Goal: Task Accomplishment & Management: Manage account settings

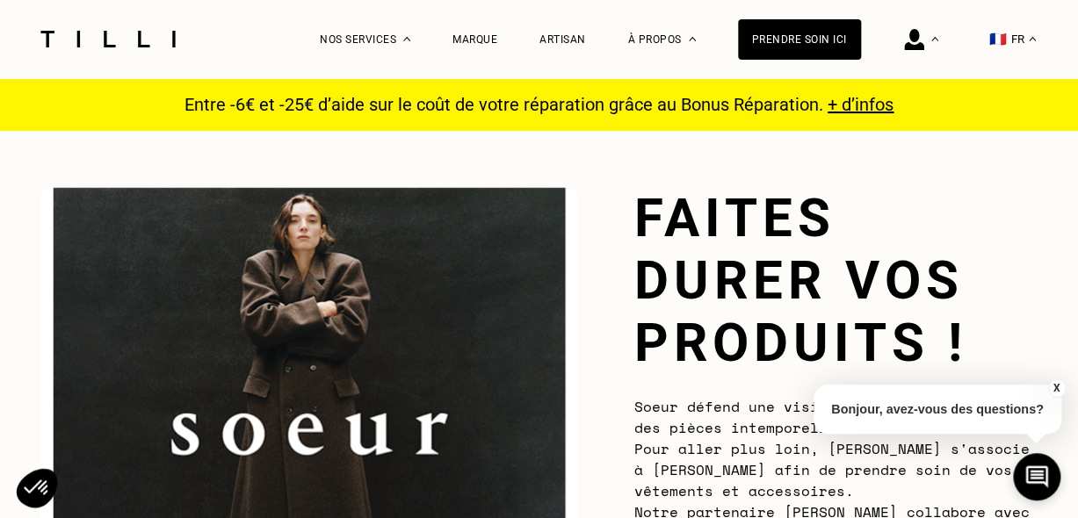
click at [1055, 384] on button "X" at bounding box center [1056, 387] width 18 height 19
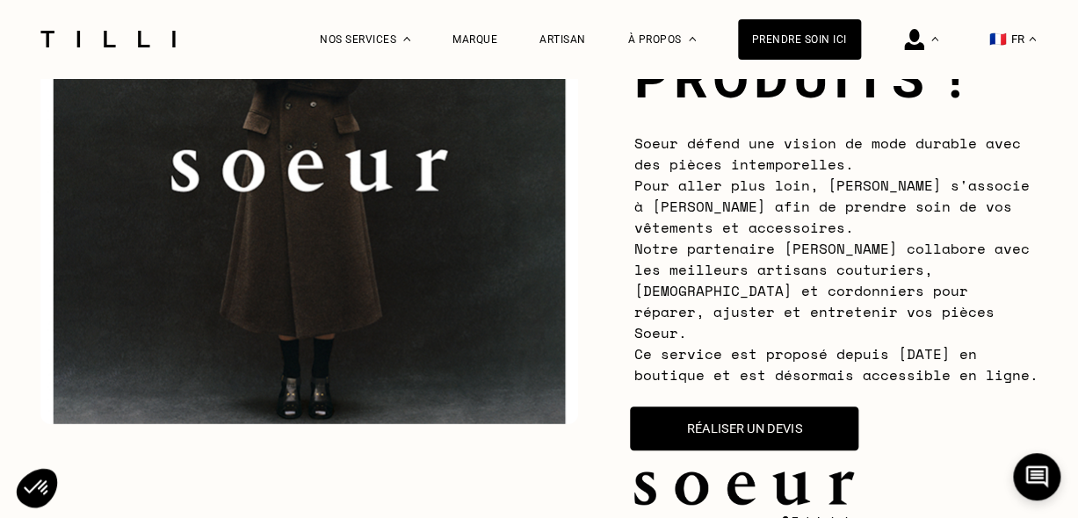
click at [800, 407] on button "Réaliser un devis" at bounding box center [744, 429] width 228 height 44
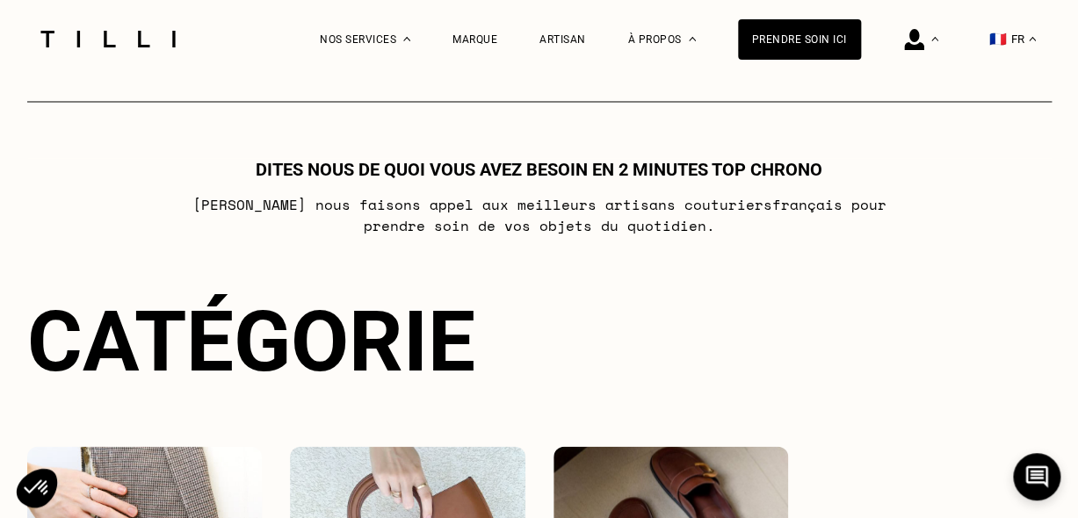
scroll to position [1033, 0]
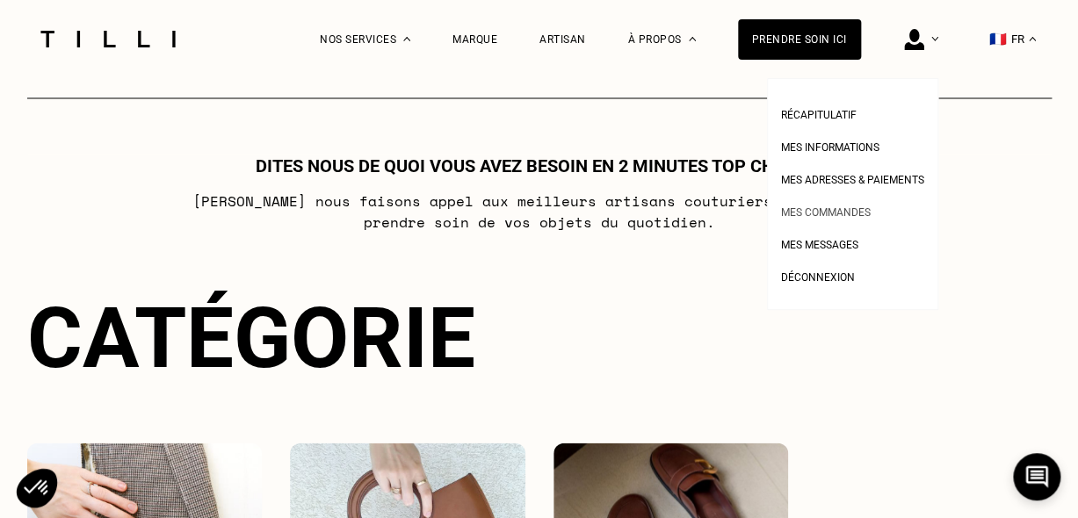
click at [840, 198] on li "Mes commandes" at bounding box center [852, 210] width 143 height 32
click at [844, 207] on span "Mes commandes" at bounding box center [826, 212] width 90 height 12
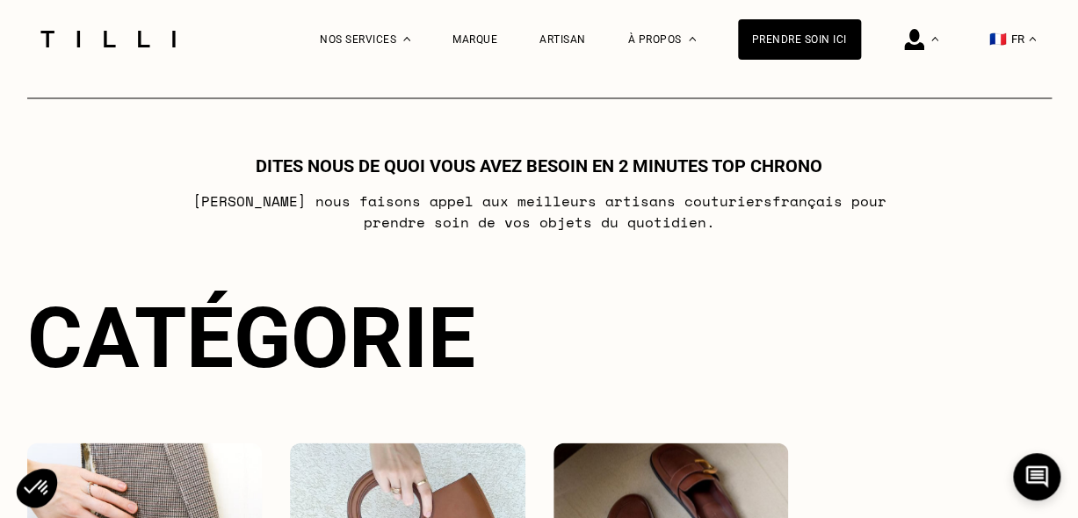
scroll to position [0, 0]
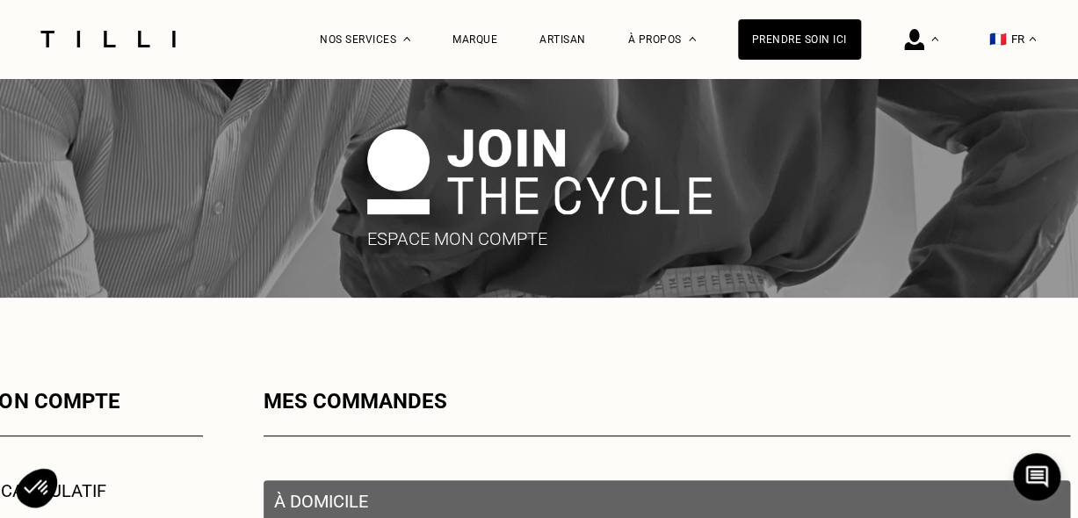
scroll to position [351, 0]
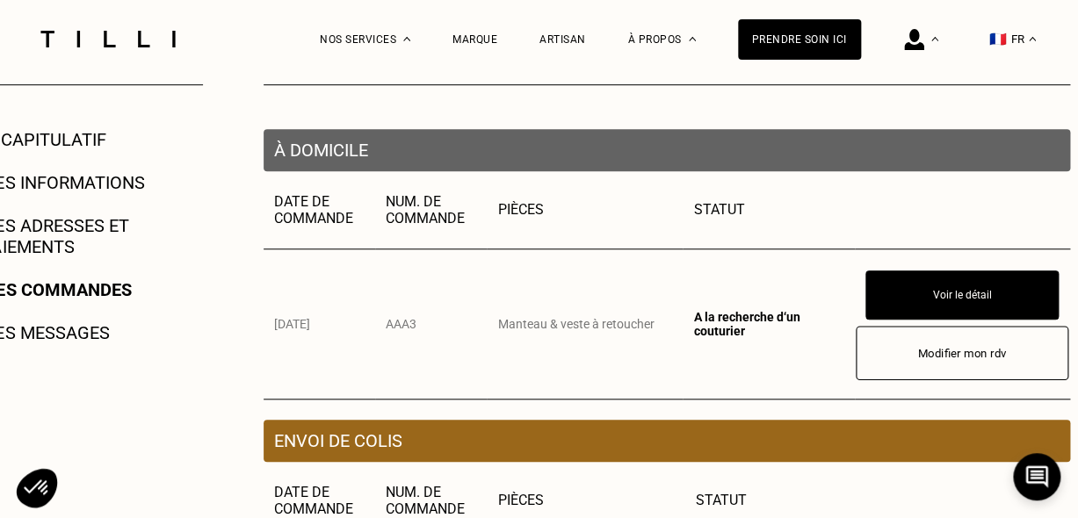
click at [910, 353] on button "Modifier mon rdv" at bounding box center [961, 353] width 213 height 54
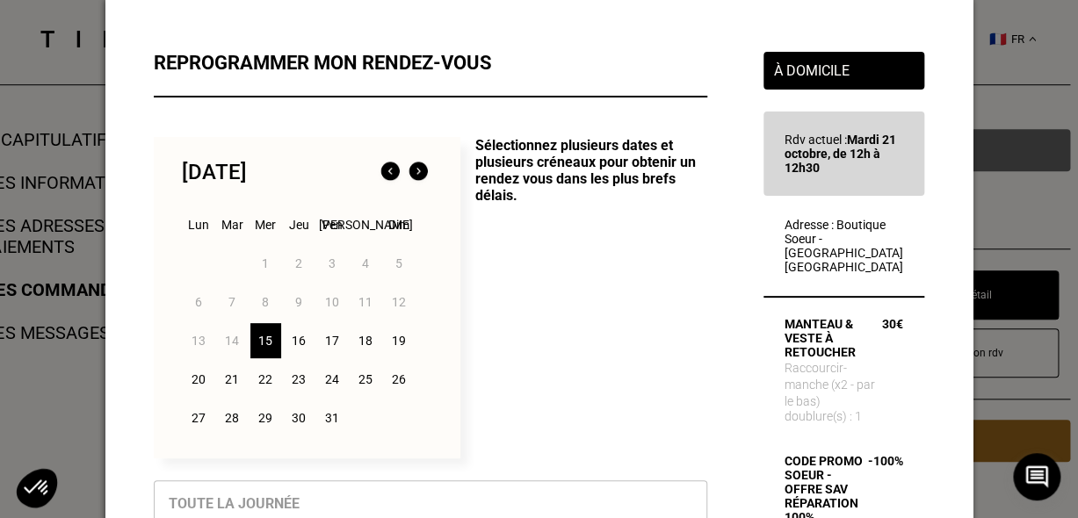
click at [422, 174] on img at bounding box center [418, 172] width 28 height 28
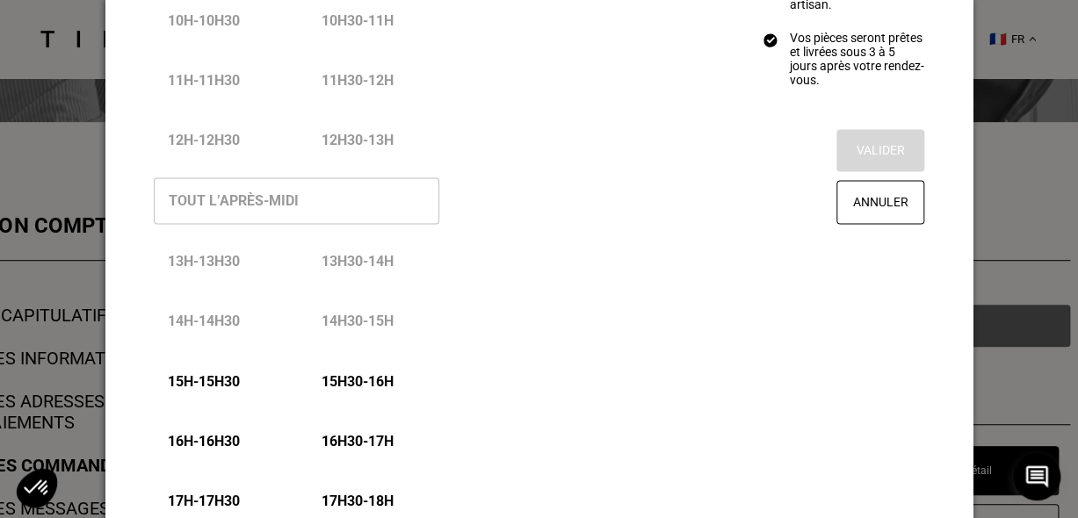
scroll to position [790, 0]
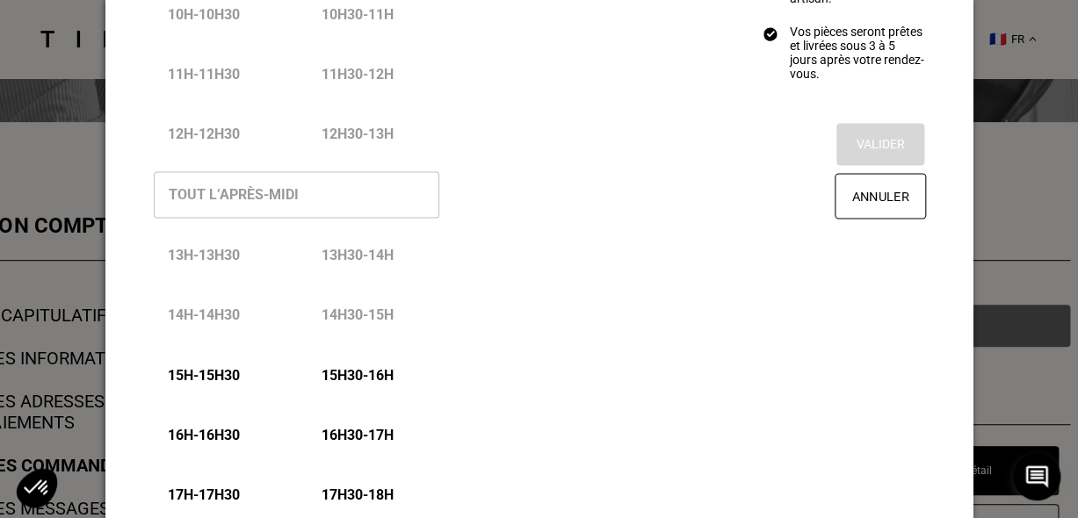
click at [842, 219] on button "Annuler" at bounding box center [879, 196] width 91 height 46
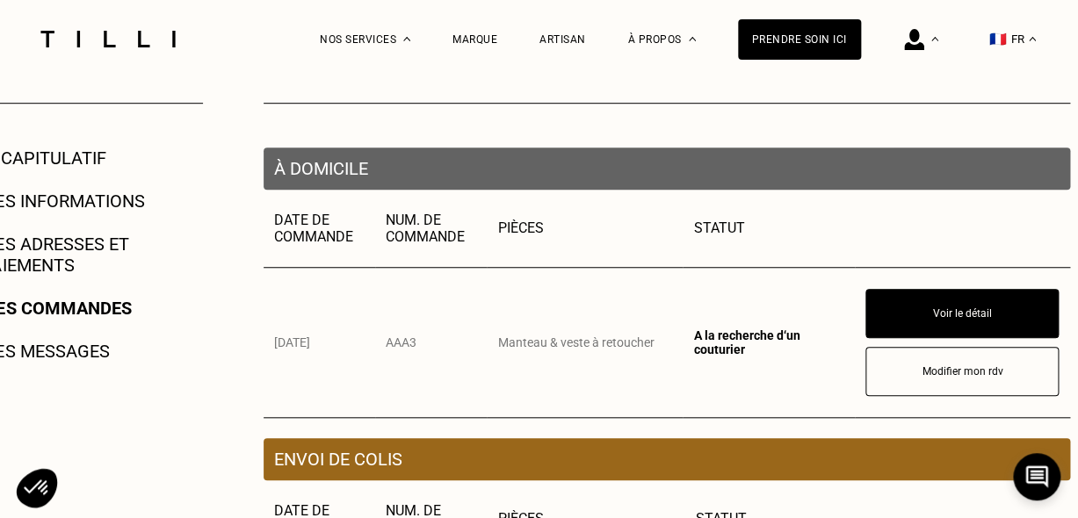
scroll to position [351, 0]
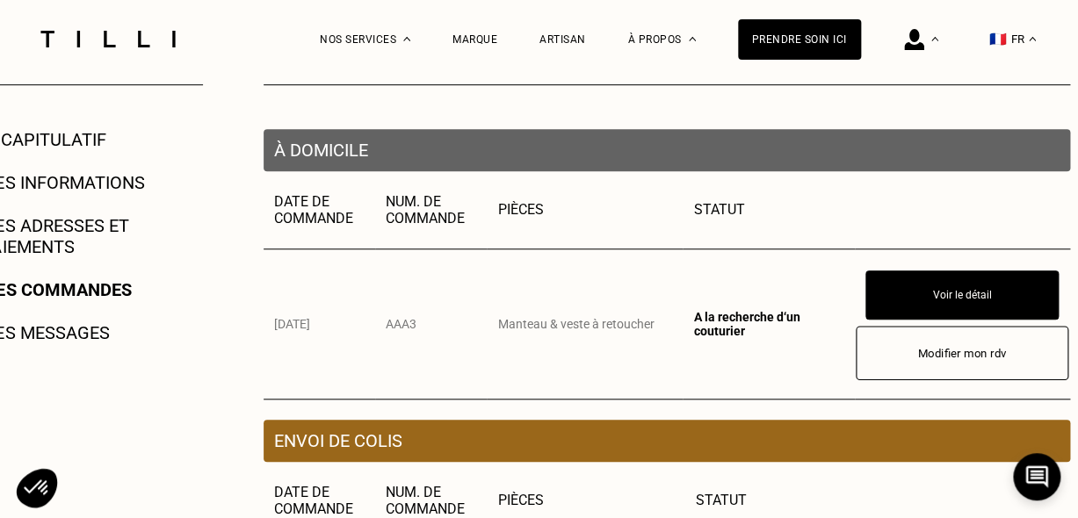
click at [947, 341] on button "Modifier mon rdv" at bounding box center [961, 353] width 213 height 54
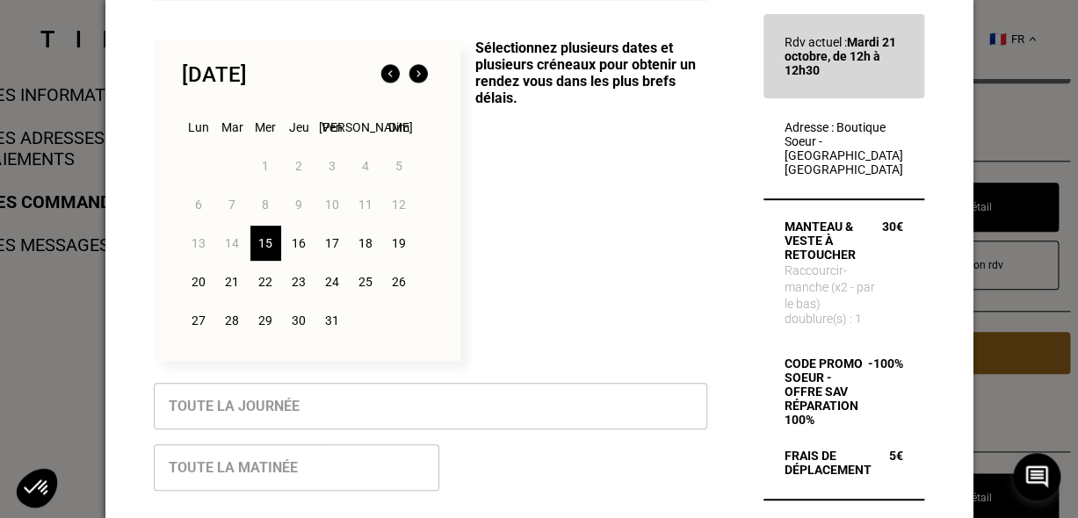
scroll to position [0, 0]
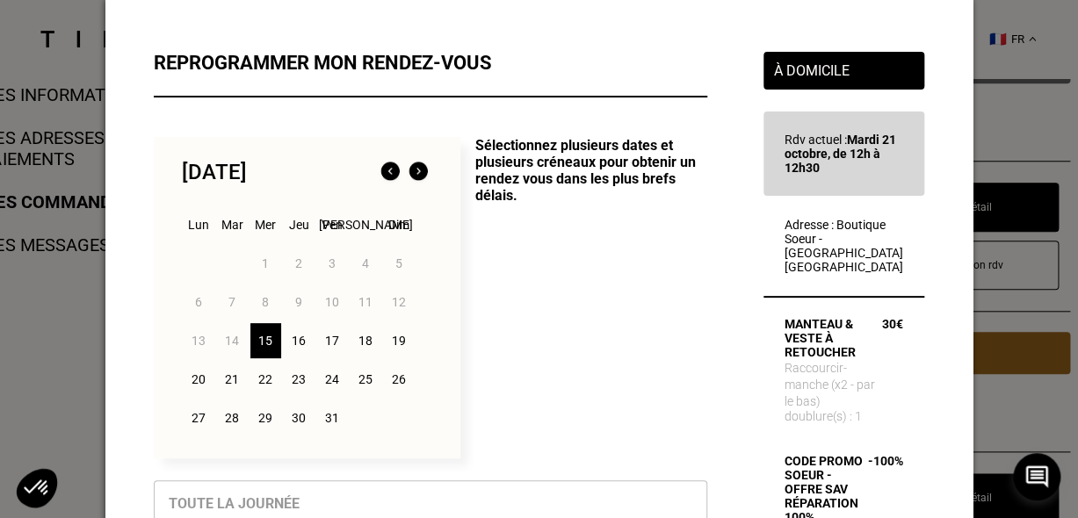
click at [264, 382] on div "22" at bounding box center [265, 379] width 31 height 35
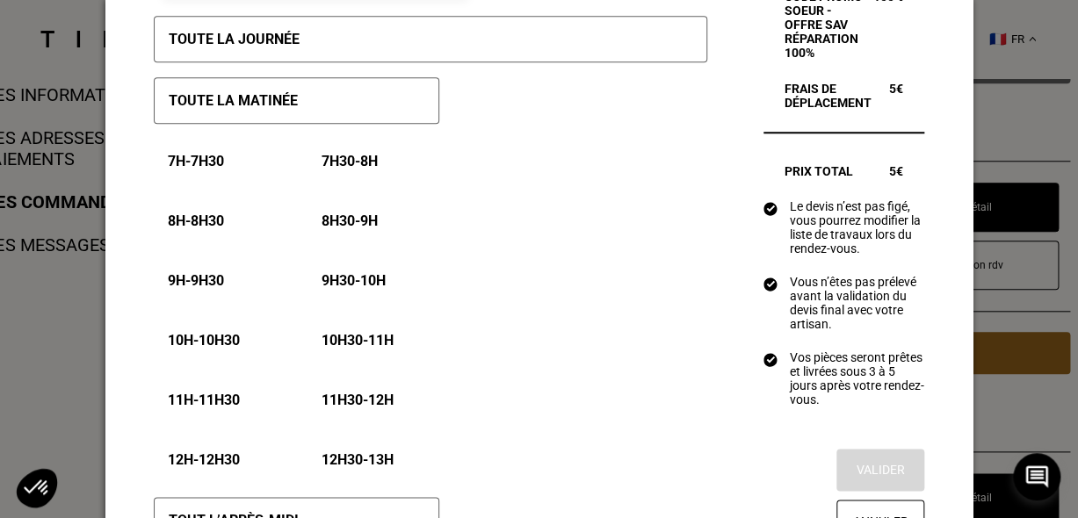
scroll to position [527, 0]
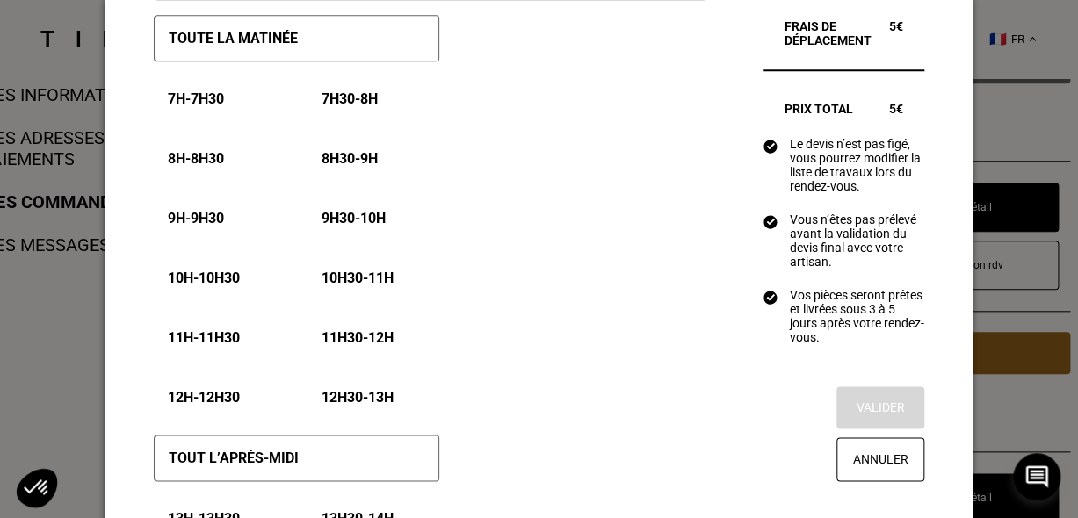
click at [211, 395] on p "12h - 12h30" at bounding box center [204, 397] width 72 height 17
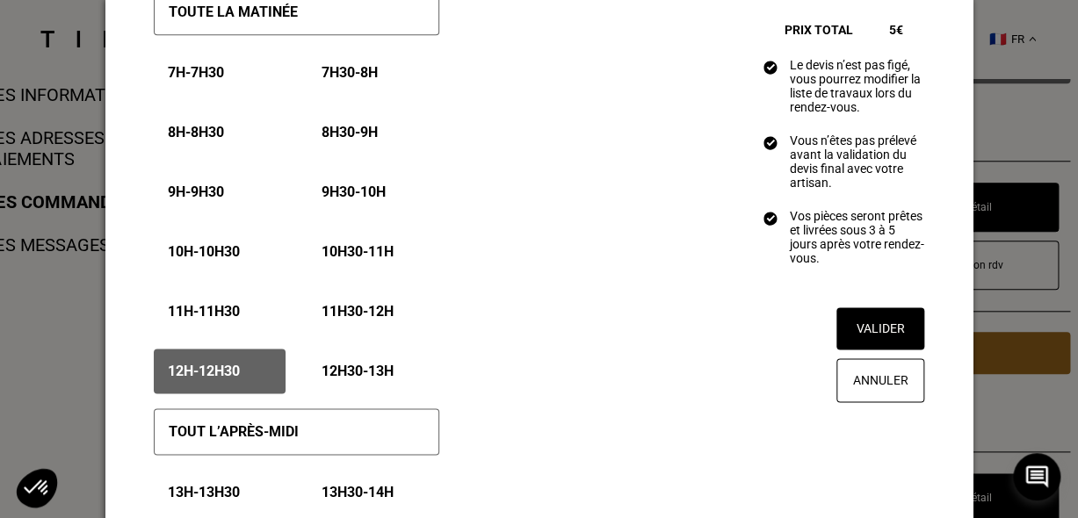
scroll to position [612, 0]
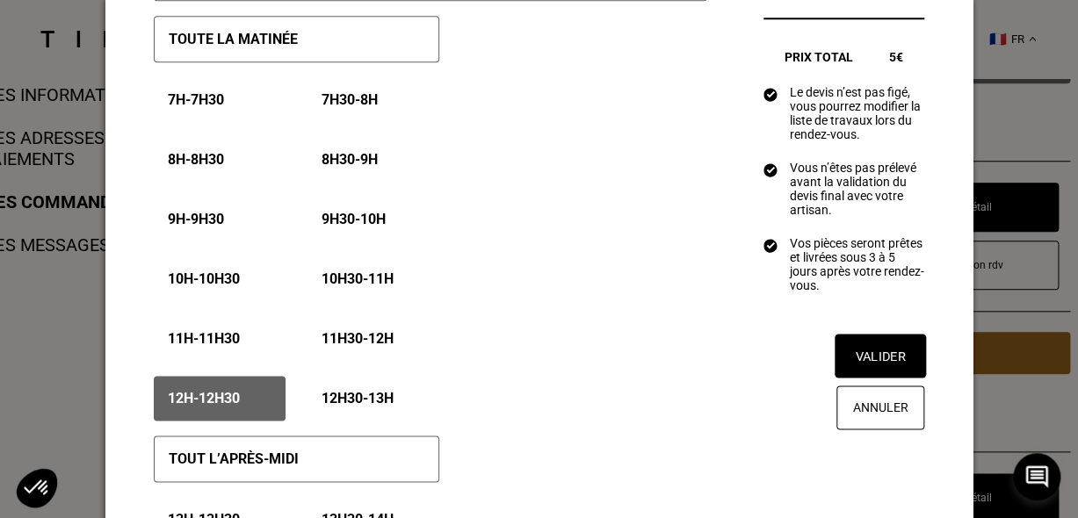
click at [880, 378] on button "Valider" at bounding box center [879, 356] width 91 height 44
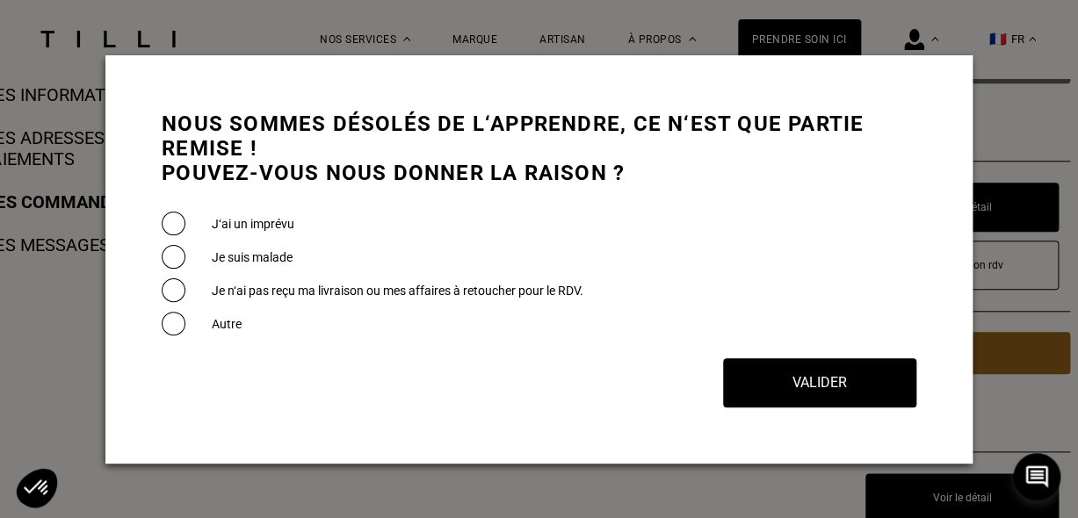
scroll to position [0, 0]
click at [164, 212] on span at bounding box center [174, 224] width 24 height 24
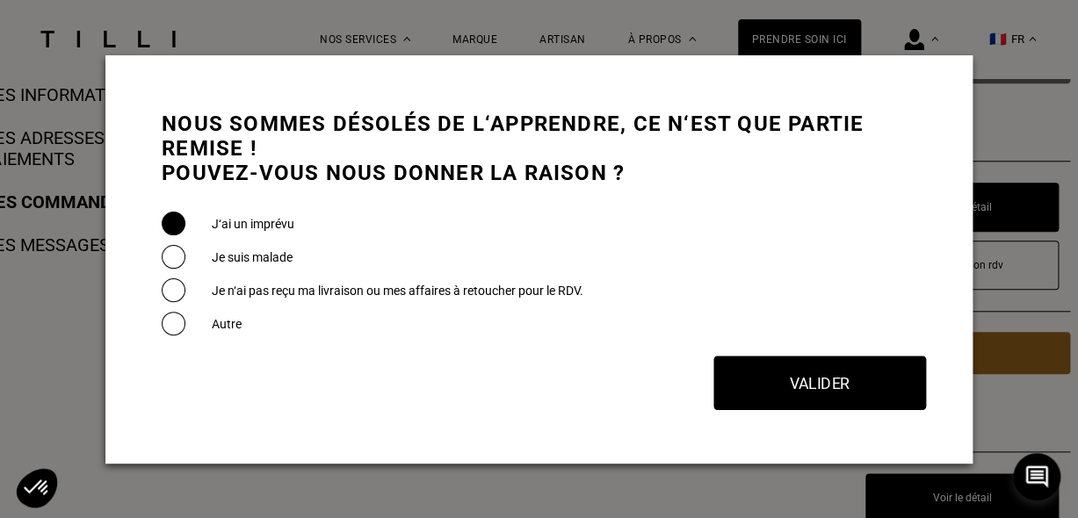
click at [766, 384] on button "Valider" at bounding box center [819, 383] width 213 height 54
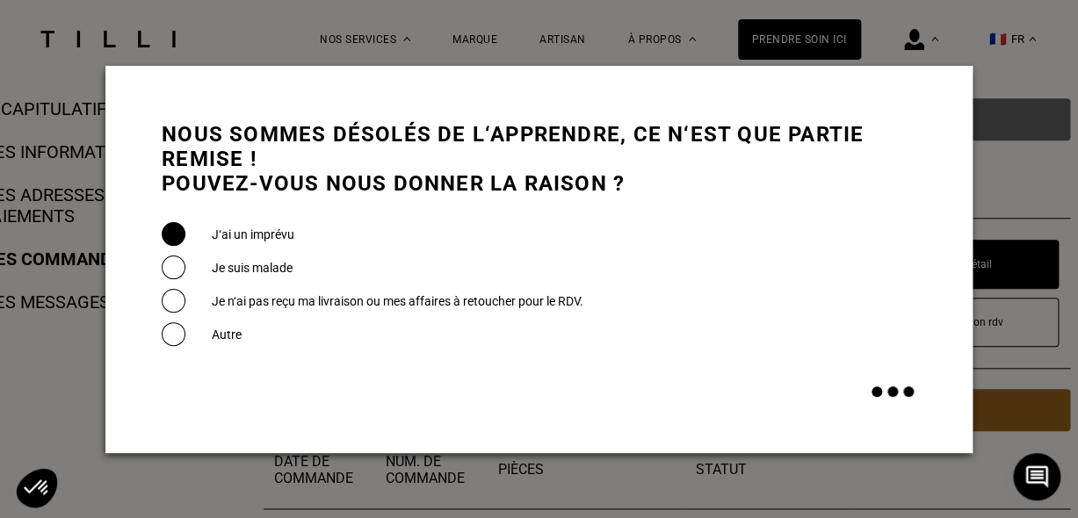
scroll to position [176, 0]
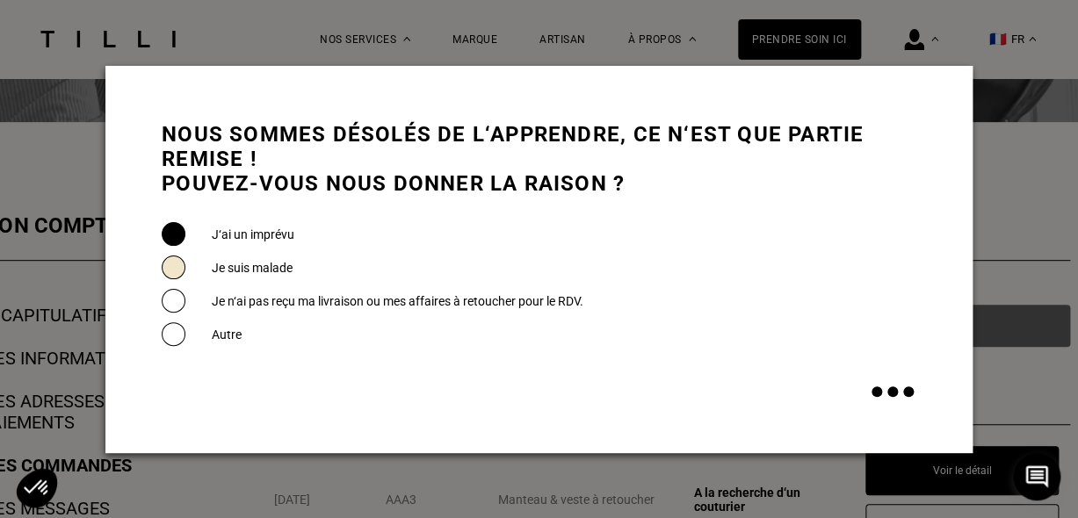
click at [177, 260] on span at bounding box center [174, 268] width 24 height 24
click at [169, 235] on span at bounding box center [174, 234] width 24 height 24
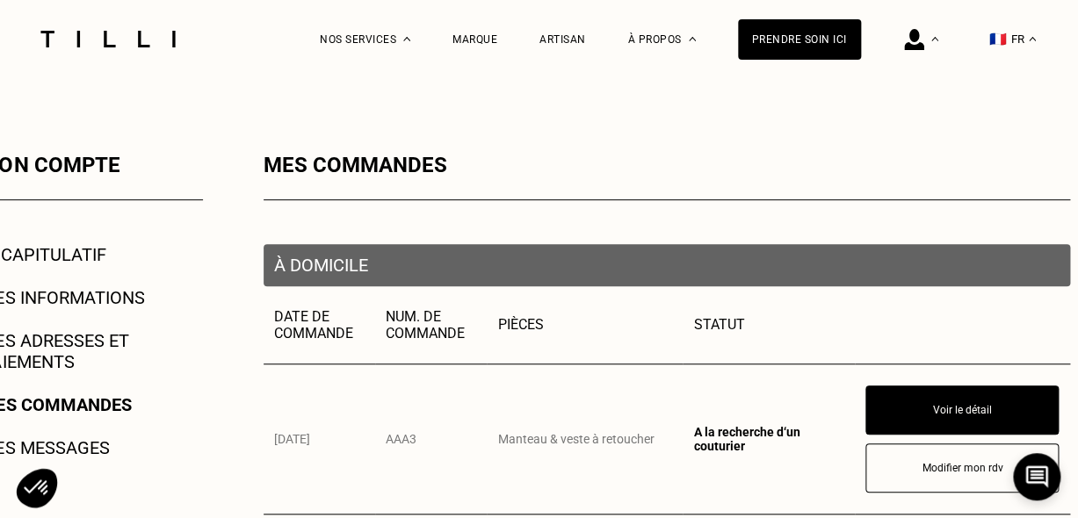
scroll to position [263, 0]
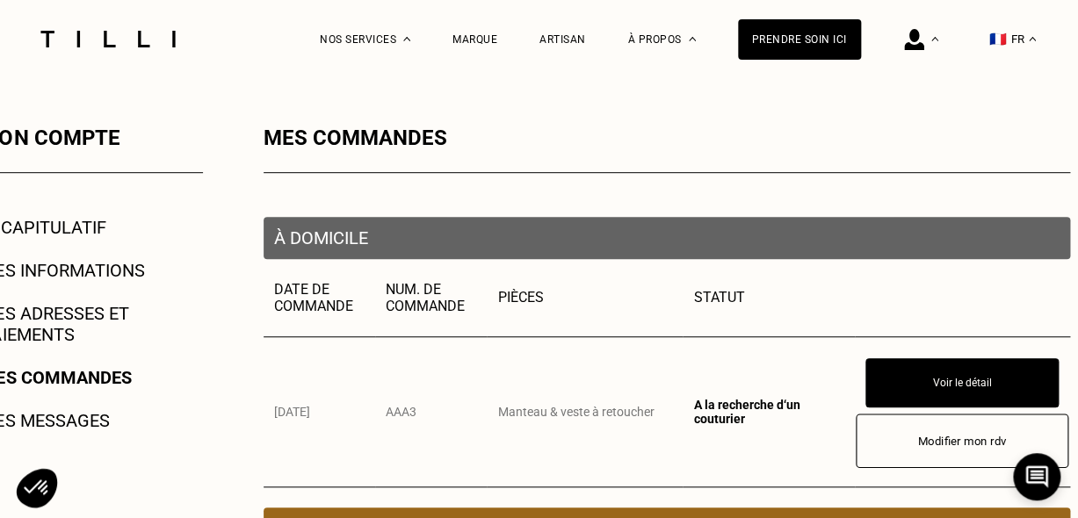
click at [914, 430] on button "Modifier mon rdv" at bounding box center [961, 441] width 213 height 54
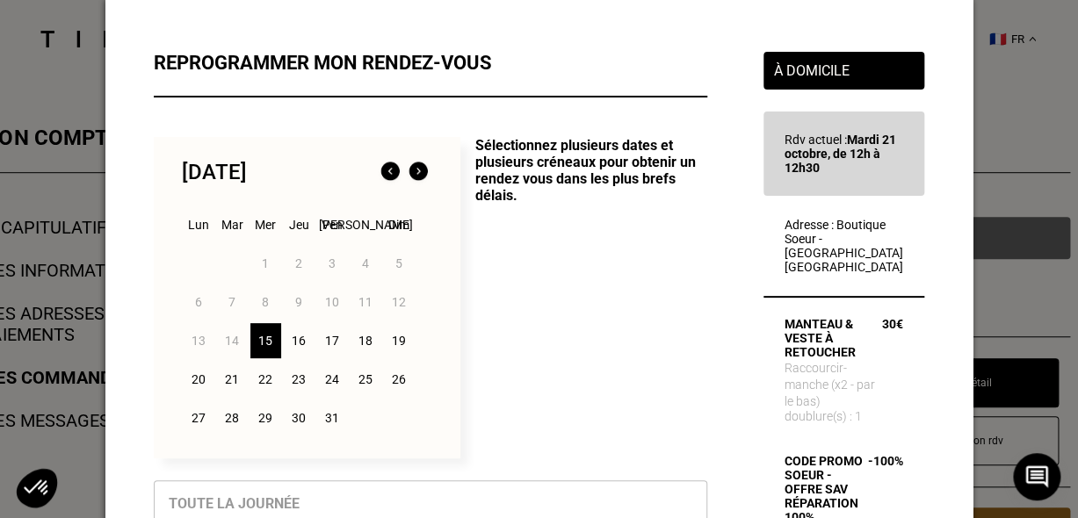
click at [263, 378] on div "22" at bounding box center [265, 379] width 31 height 35
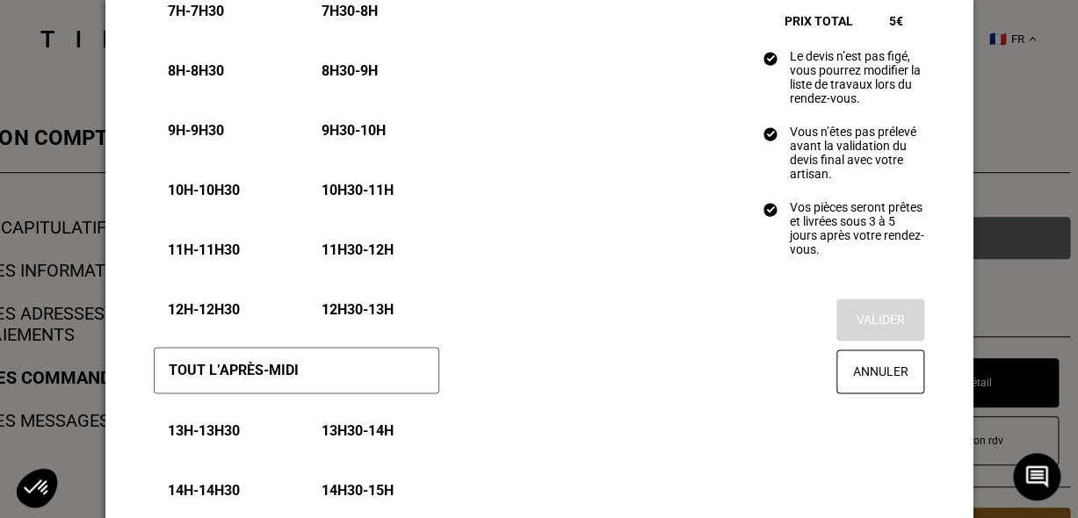
click at [212, 306] on p "12h - 12h30" at bounding box center [204, 309] width 72 height 17
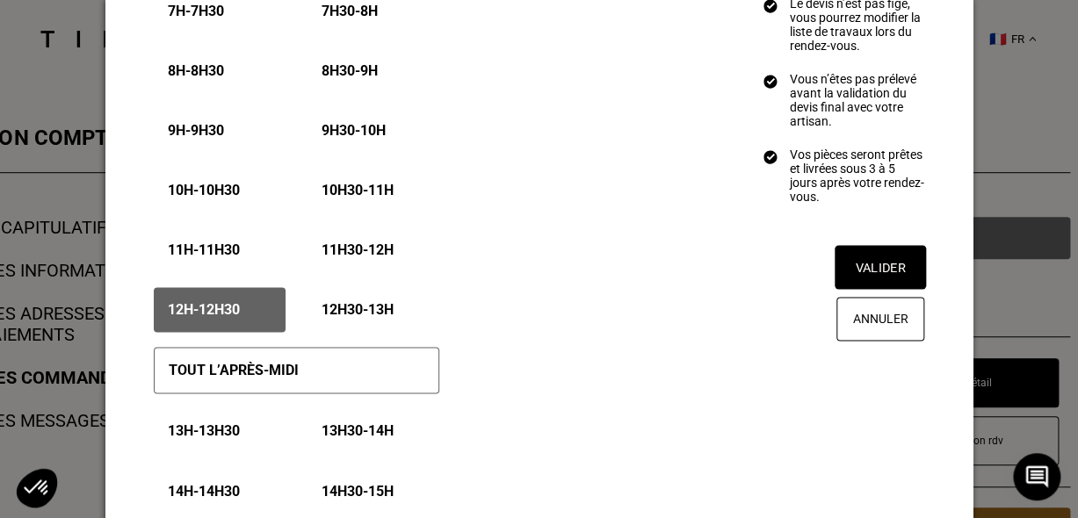
click at [873, 289] on button "Valider" at bounding box center [879, 267] width 91 height 44
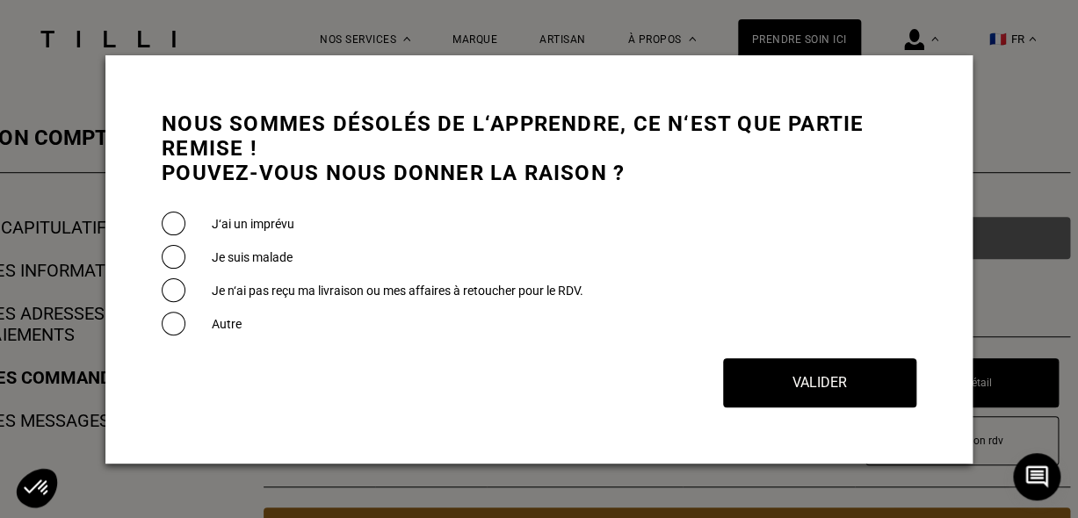
scroll to position [0, 0]
click at [227, 217] on label "J‘ai un imprévu" at bounding box center [253, 224] width 83 height 14
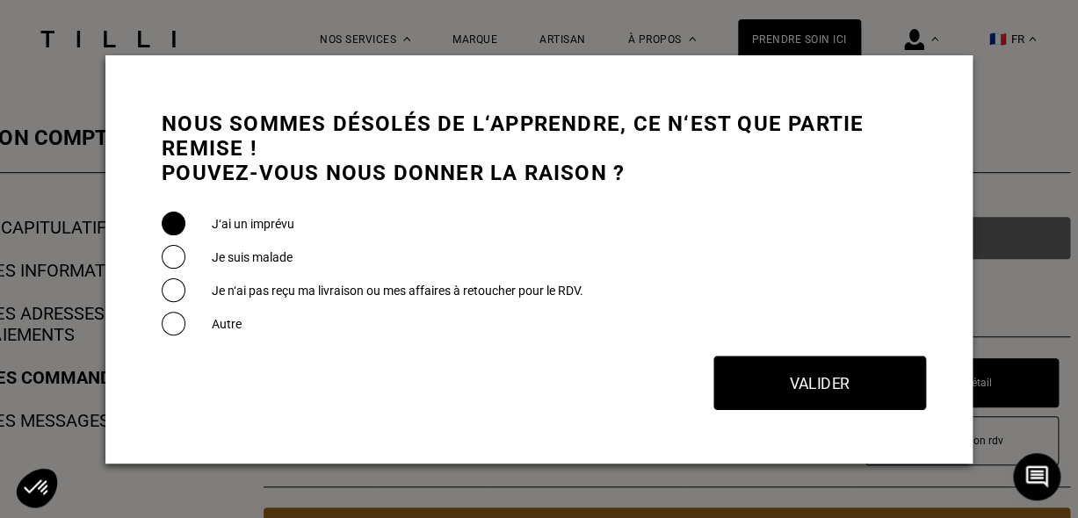
click at [797, 393] on button "Valider" at bounding box center [819, 383] width 213 height 54
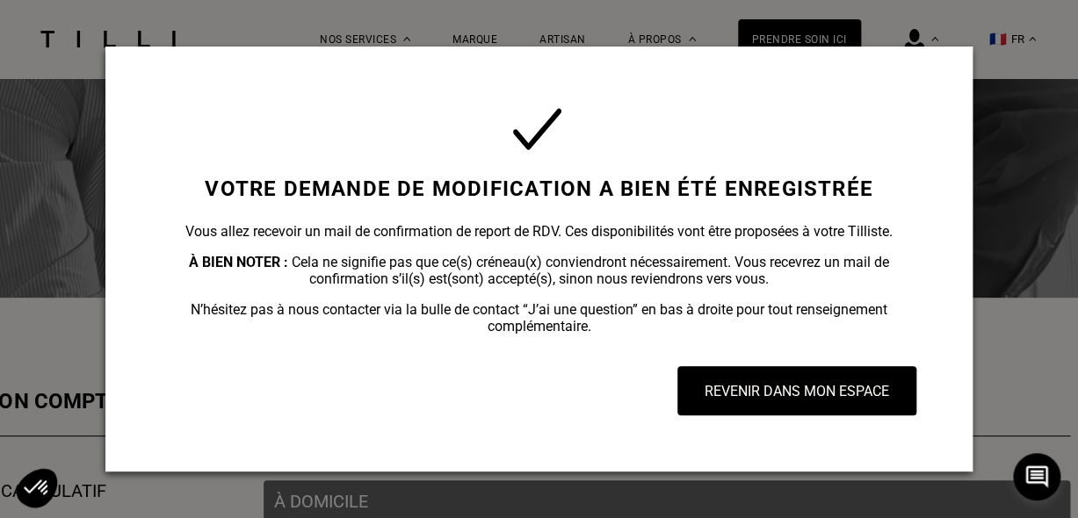
click at [797, 393] on button "Revenir dans mon espace" at bounding box center [796, 390] width 239 height 49
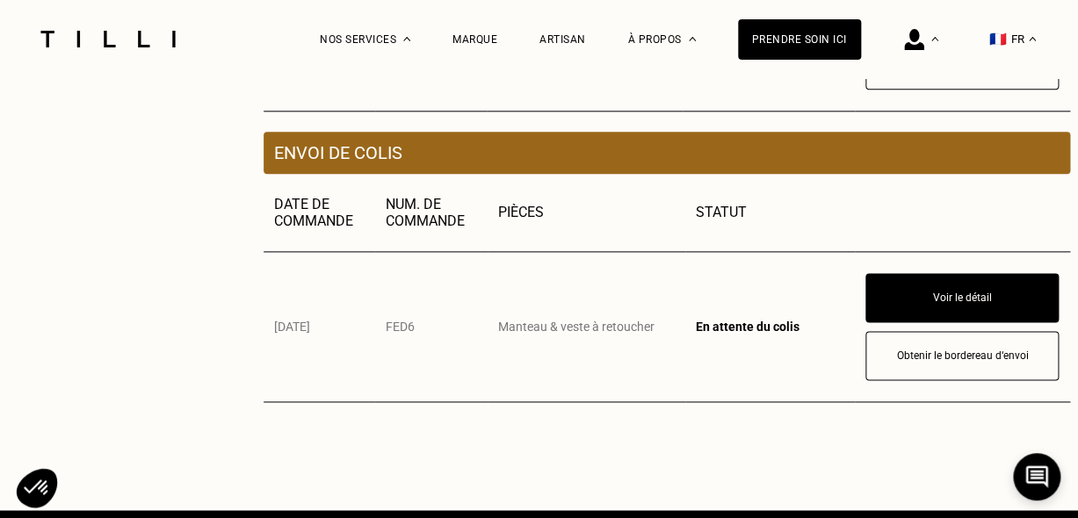
scroll to position [703, 0]
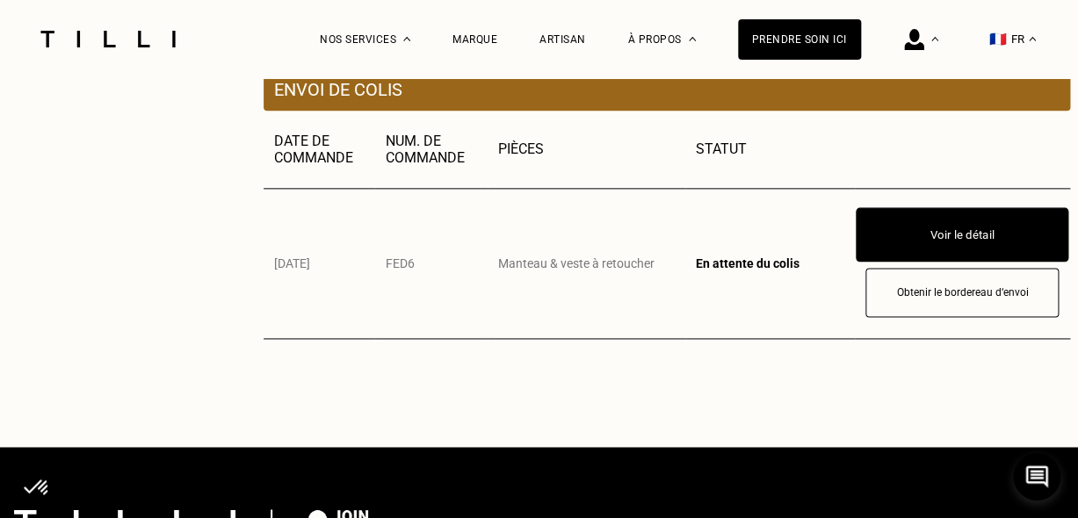
click at [1033, 215] on button "Voir le détail" at bounding box center [961, 234] width 213 height 54
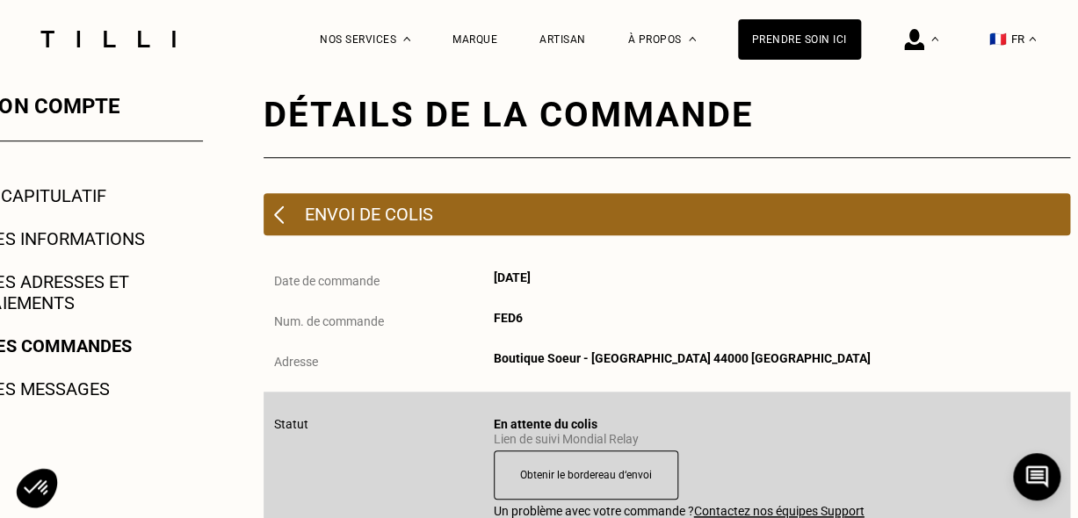
scroll to position [176, 0]
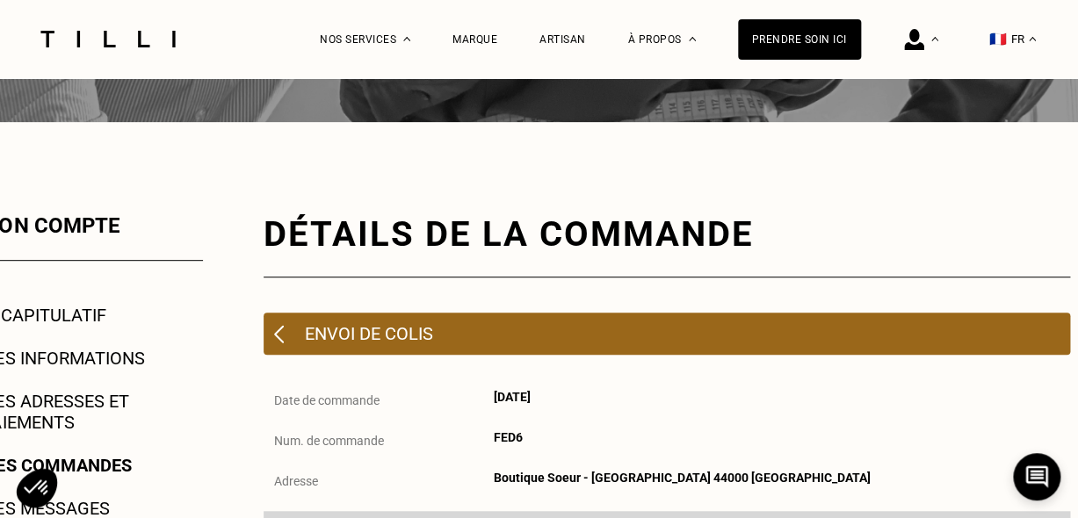
click at [280, 335] on img at bounding box center [279, 334] width 10 height 18
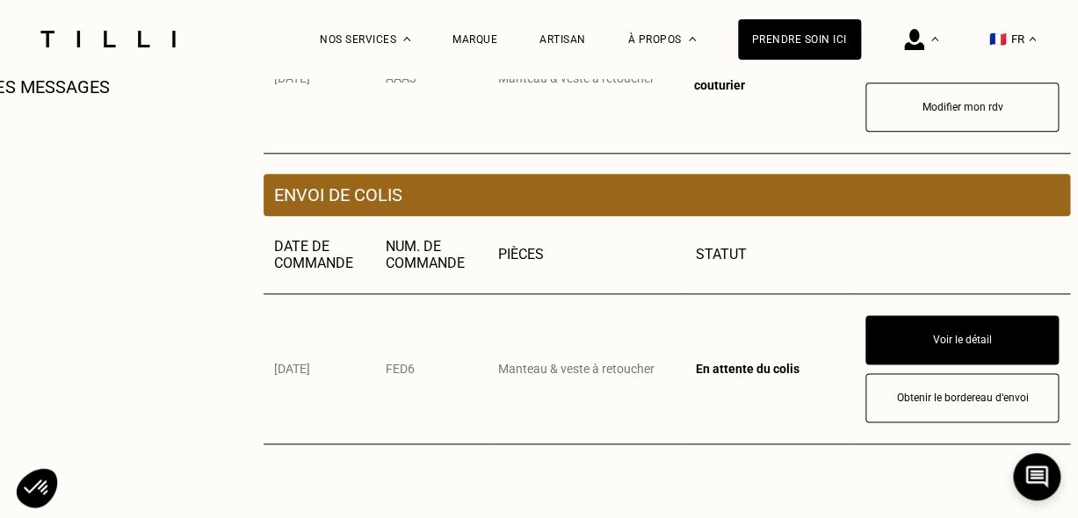
scroll to position [615, 0]
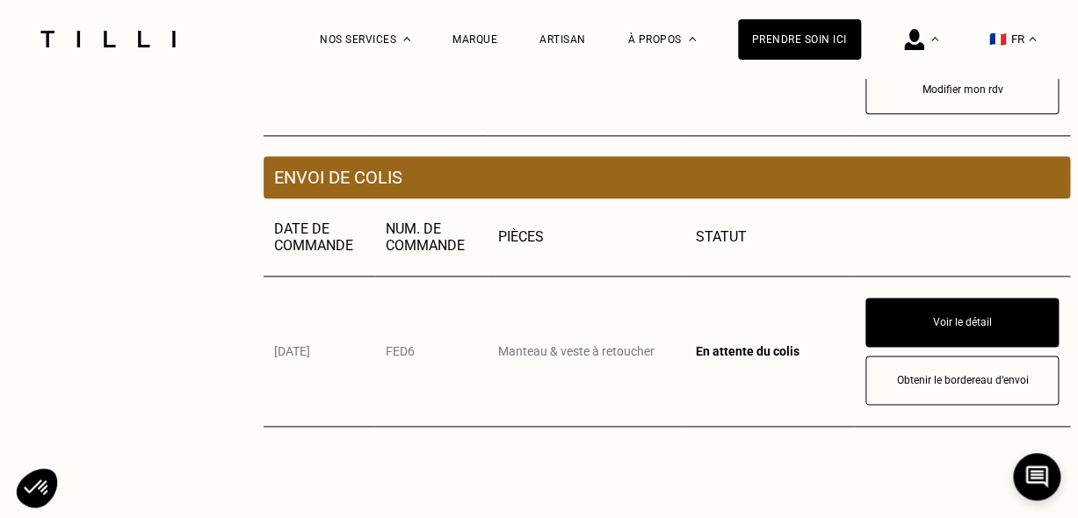
click at [495, 387] on td "Manteau & veste à retoucher" at bounding box center [586, 351] width 198 height 150
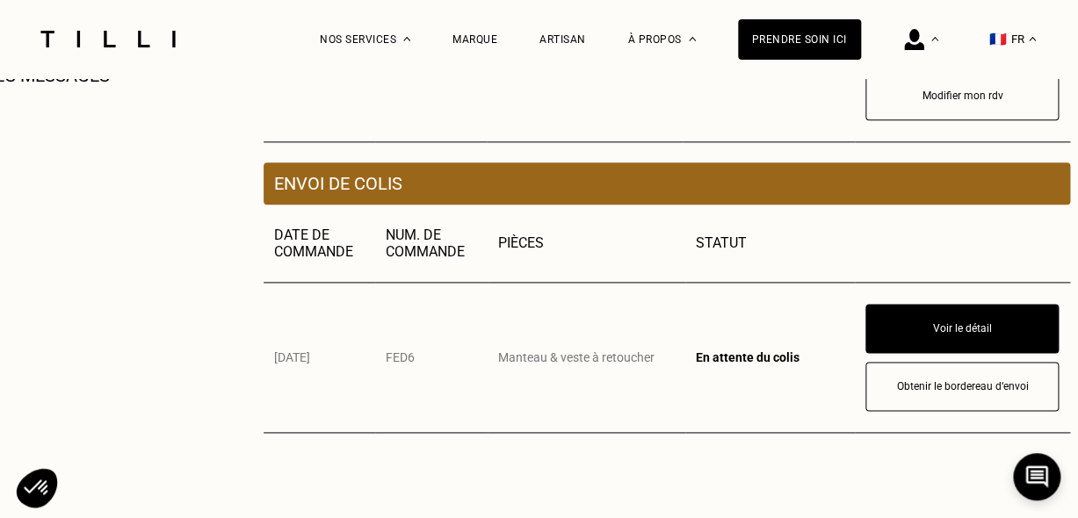
scroll to position [351, 0]
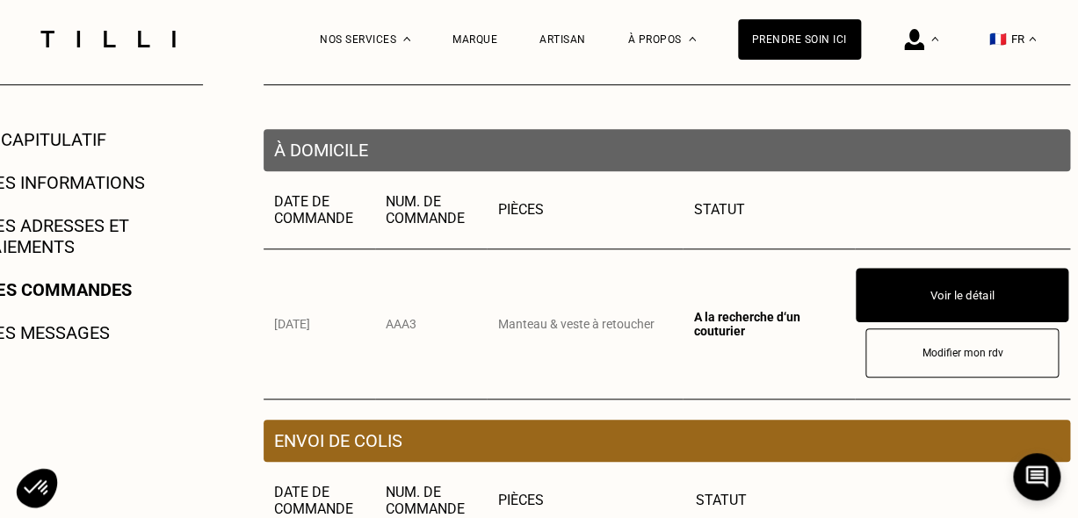
click at [906, 280] on button "Voir le détail" at bounding box center [961, 295] width 213 height 54
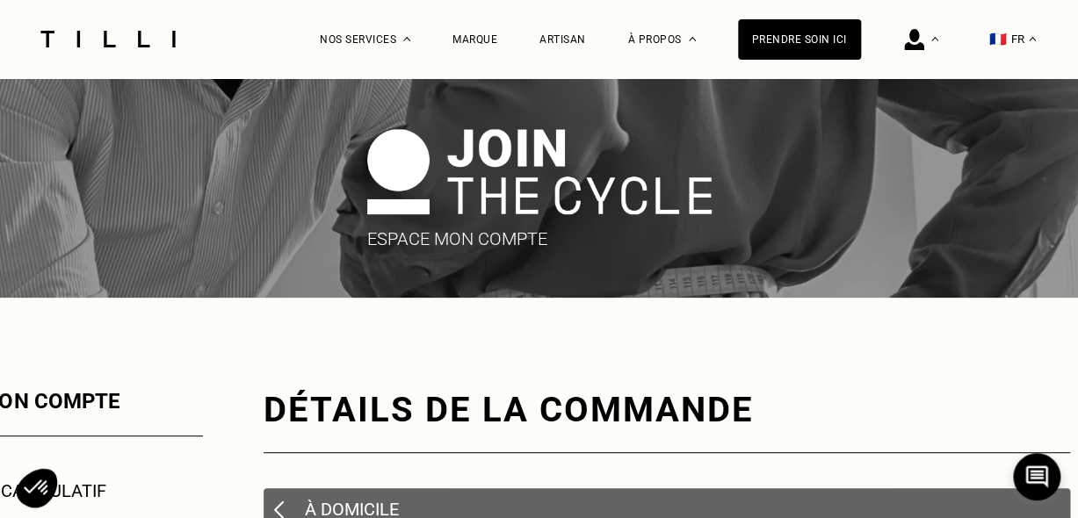
scroll to position [351, 0]
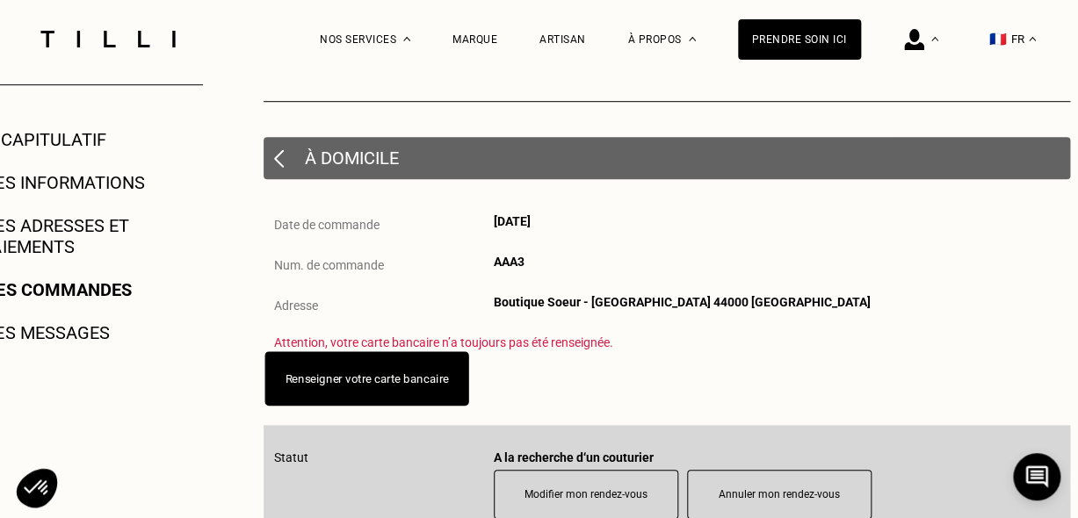
click at [400, 393] on button "Renseigner votre carte bancaire" at bounding box center [366, 378] width 204 height 54
click at [426, 392] on button "Renseigner votre carte bancaire" at bounding box center [366, 378] width 204 height 54
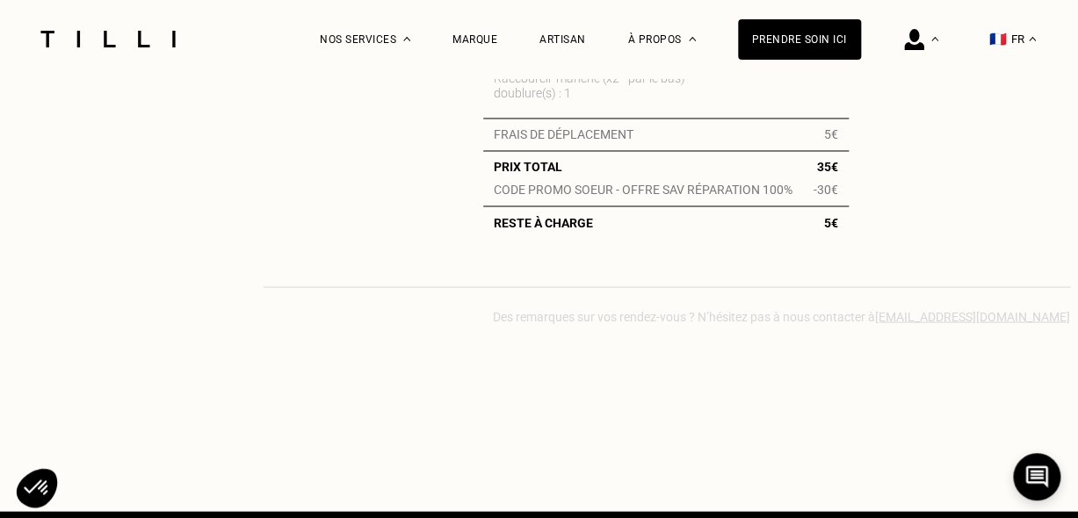
scroll to position [615, 0]
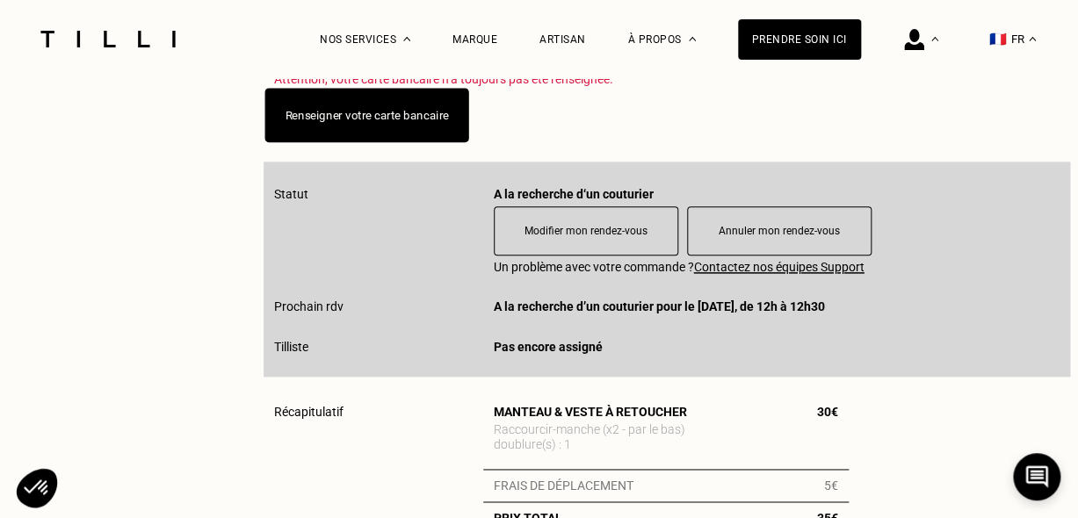
click at [354, 125] on button "Renseigner votre carte bancaire" at bounding box center [366, 115] width 204 height 54
